Goal: Information Seeking & Learning: Learn about a topic

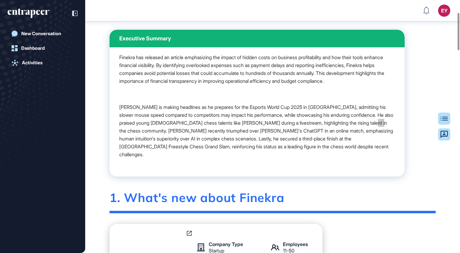
scroll to position [83, 0]
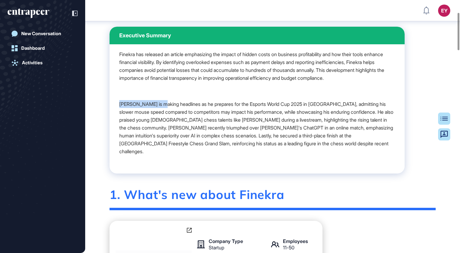
drag, startPoint x: 115, startPoint y: 113, endPoint x: 170, endPoint y: 113, distance: 55.3
click at [170, 113] on div "Finekra has released an article emphasizing the impact of hidden costs on busin…" at bounding box center [256, 108] width 295 height 129
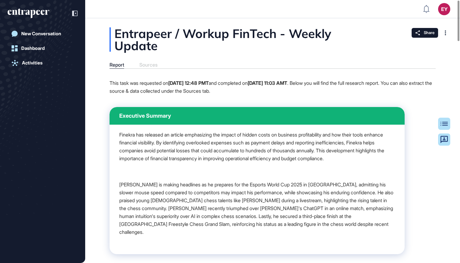
scroll to position [0, 0]
drag, startPoint x: 272, startPoint y: 81, endPoint x: 296, endPoint y: 80, distance: 24.0
click at [296, 80] on p "This task was requested on Jul 22, 2025 12:48 PMT and completed on Jul 30, 2025…" at bounding box center [272, 87] width 326 height 16
click at [287, 48] on div "Entrapeer / Workup FinTech - Weekly Update" at bounding box center [272, 39] width 326 height 24
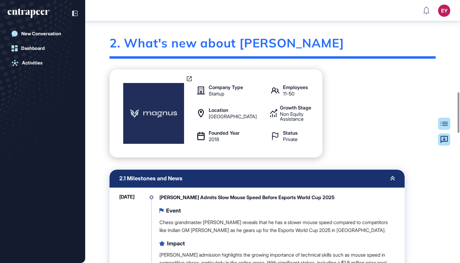
scroll to position [598, 0]
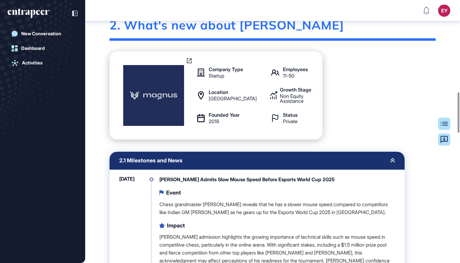
click at [151, 160] on span "2.1 Milestones and News" at bounding box center [150, 160] width 63 height 5
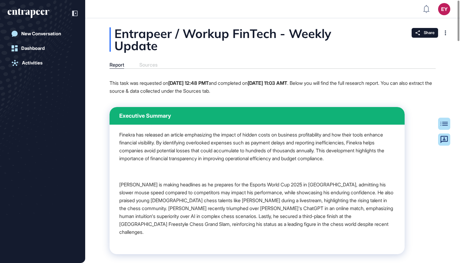
scroll to position [0, 0]
click at [141, 119] on div "Executive Summary" at bounding box center [256, 116] width 295 height 18
